Goal: Check status: Check status

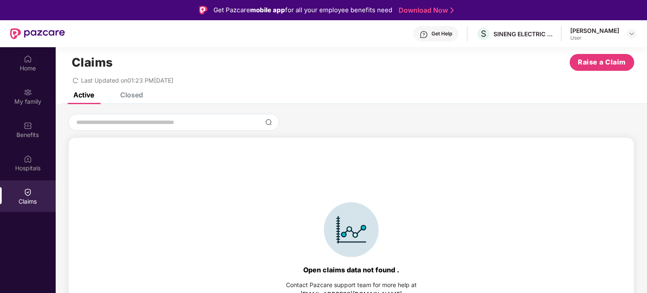
scroll to position [19, 0]
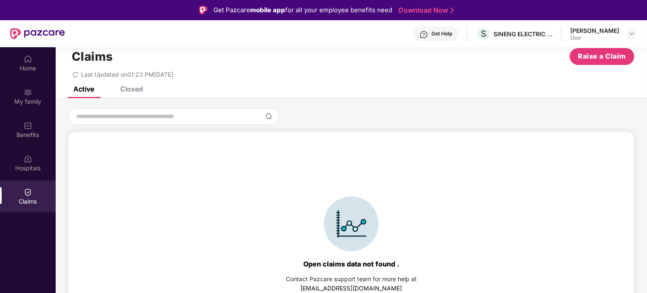
click at [24, 188] on img at bounding box center [28, 192] width 8 height 8
click at [132, 88] on div "Closed" at bounding box center [131, 89] width 23 height 8
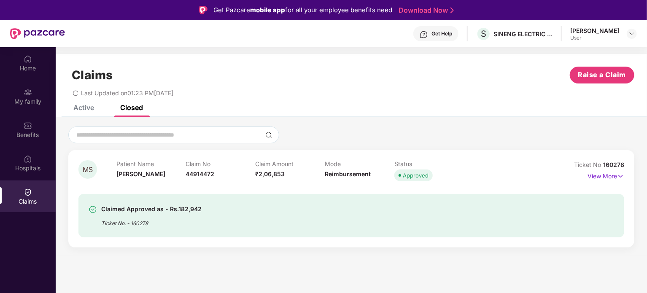
scroll to position [0, 0]
click at [613, 174] on p "View More" at bounding box center [606, 175] width 37 height 11
